Goal: Information Seeking & Learning: Learn about a topic

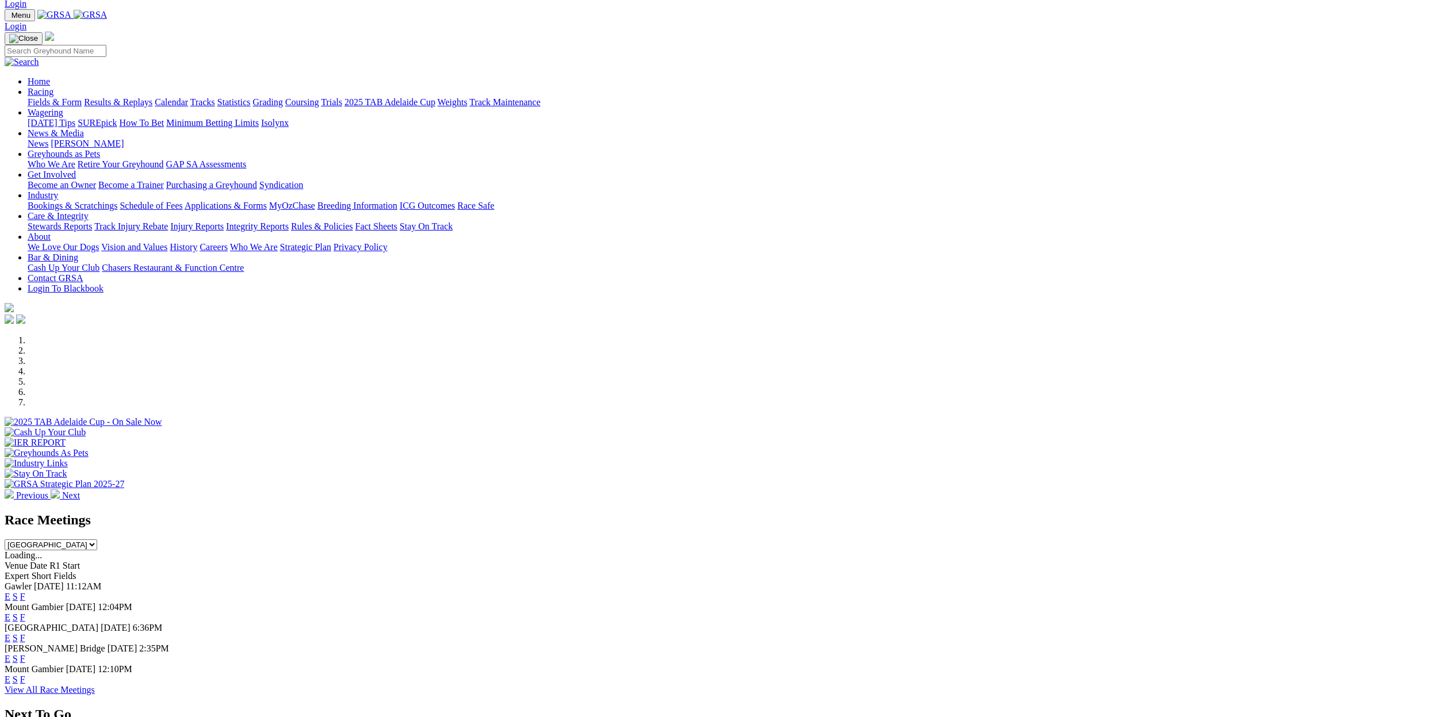
scroll to position [44, 0]
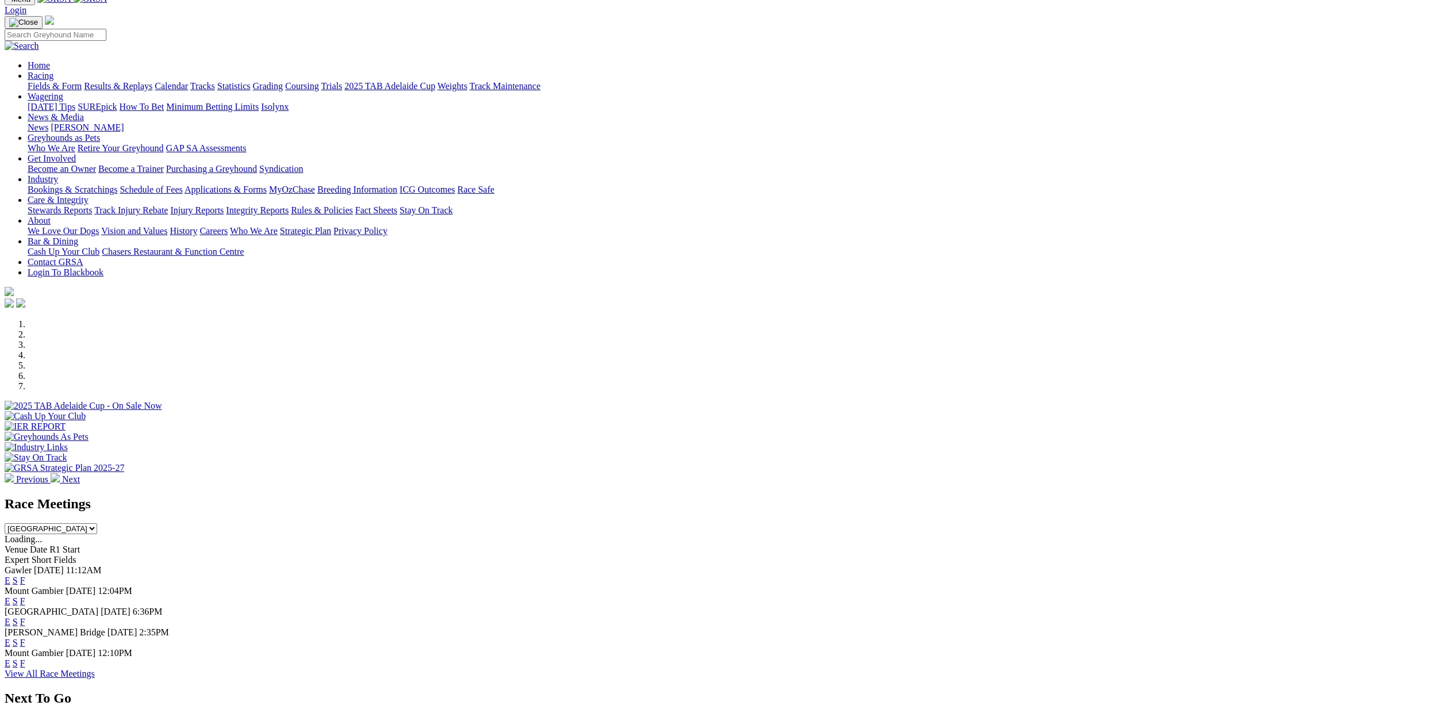
click at [97, 523] on select "[GEOGRAPHIC_DATA] [GEOGRAPHIC_DATA] [GEOGRAPHIC_DATA] [GEOGRAPHIC_DATA] [GEOGRA…" at bounding box center [51, 528] width 93 height 11
select select "QLD"
click at [97, 523] on select "South Australia New South Wales Northern Territory Queensland Tasmania Victoria…" at bounding box center [51, 528] width 93 height 11
click at [10, 576] on link "E" at bounding box center [8, 581] width 6 height 10
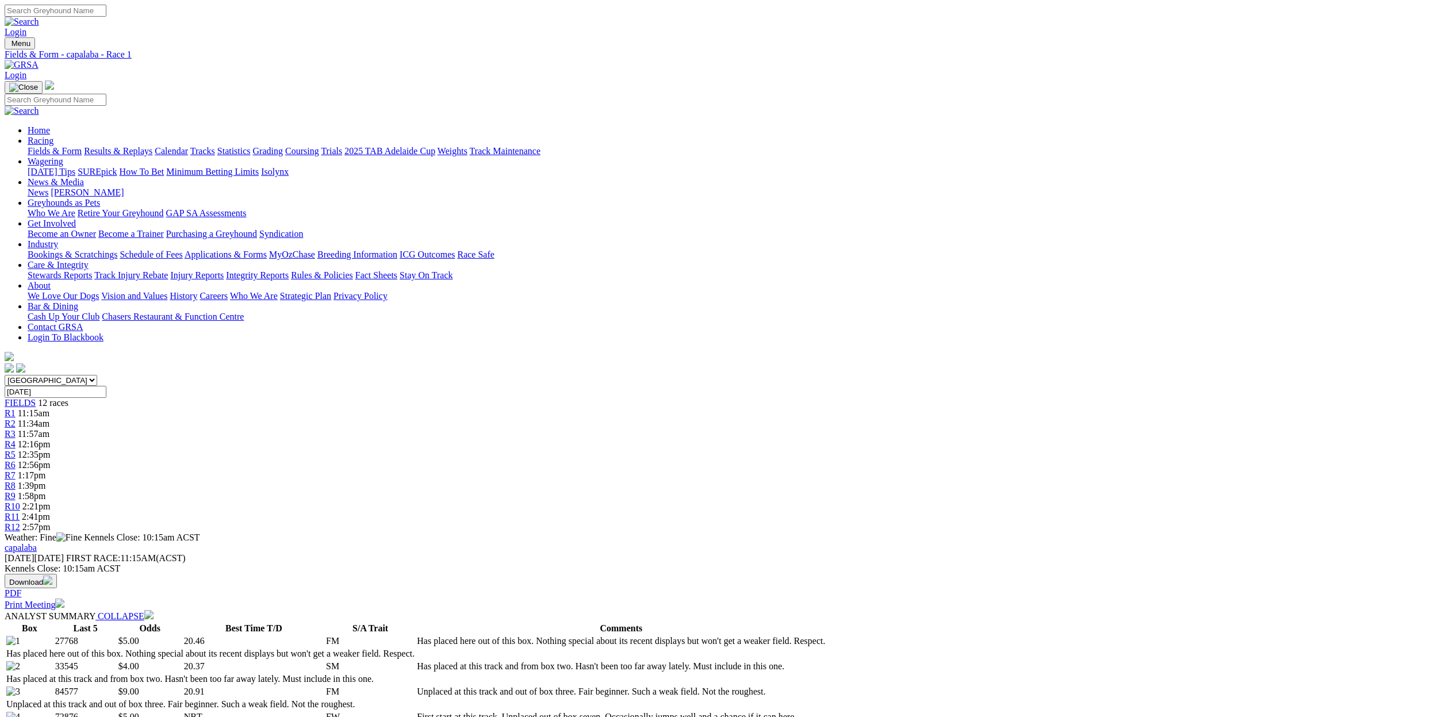
click at [781, 470] on div "R7 1:17pm" at bounding box center [727, 475] width 1445 height 10
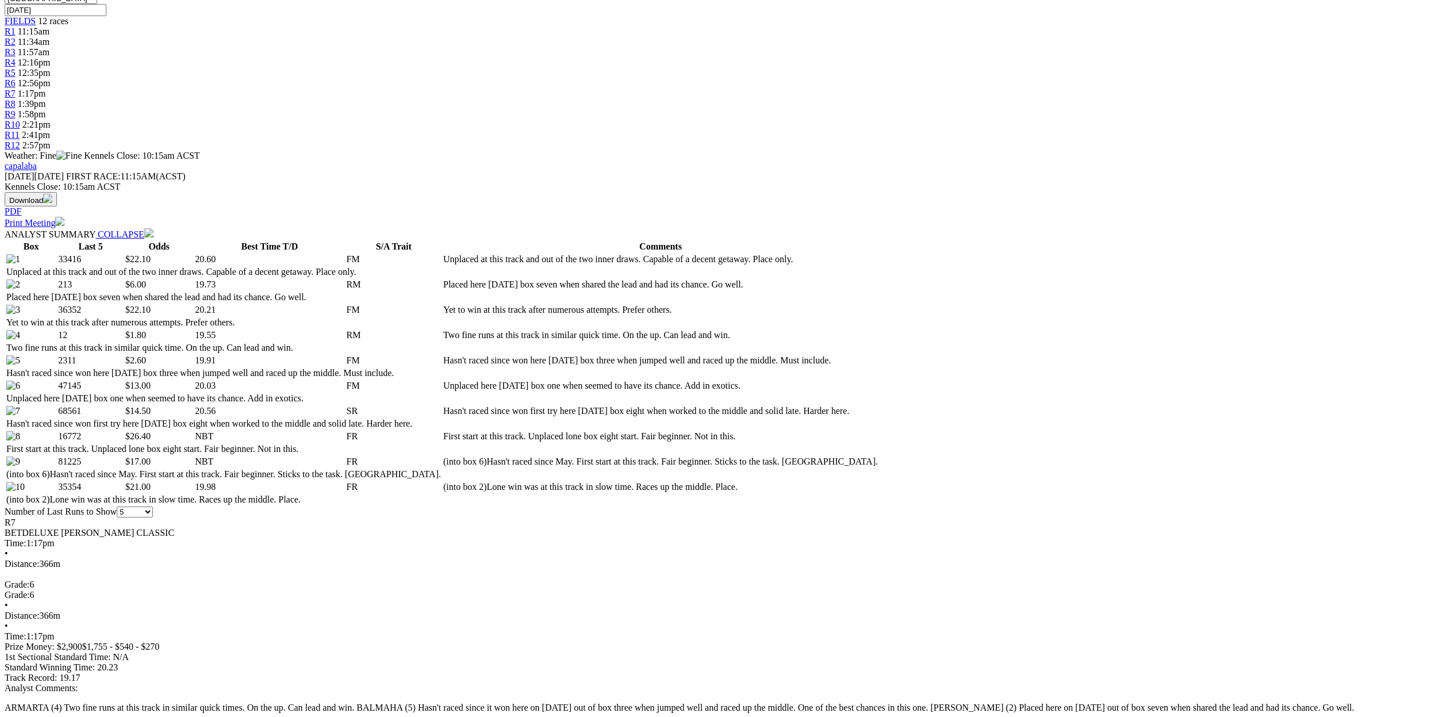
drag, startPoint x: 605, startPoint y: 497, endPoint x: 576, endPoint y: 516, distance: 35.7
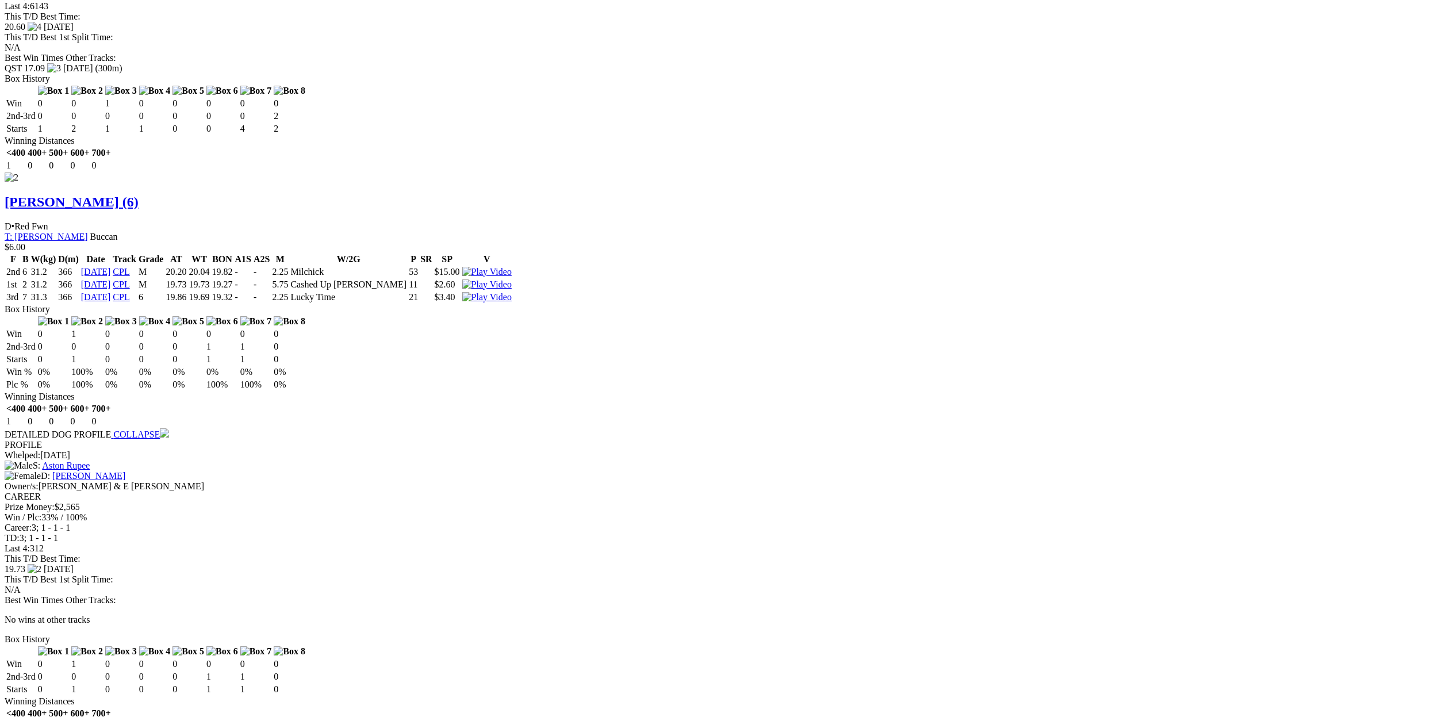
scroll to position [1586, 0]
